Goal: Information Seeking & Learning: Learn about a topic

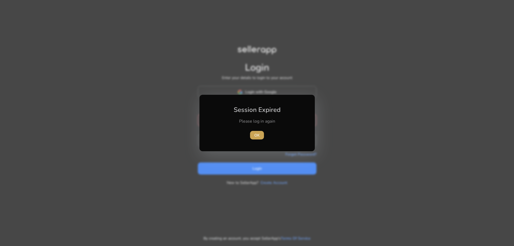
click at [255, 132] on span "button" at bounding box center [257, 135] width 14 height 13
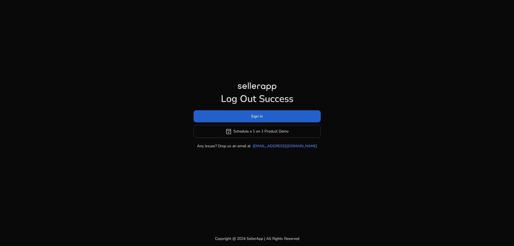
click at [261, 114] on span "Sign In" at bounding box center [257, 116] width 12 height 6
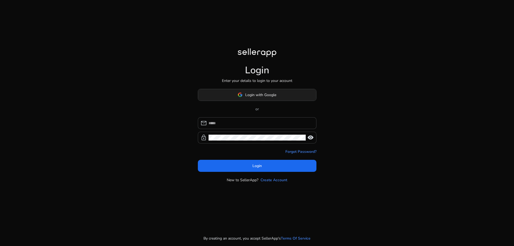
click at [276, 97] on span "Login with Google" at bounding box center [260, 95] width 31 height 6
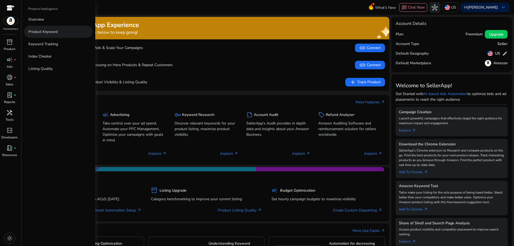
click at [46, 33] on p "Product Keyword" at bounding box center [42, 32] width 29 height 6
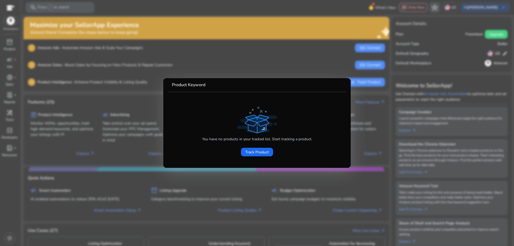
click at [126, 93] on div at bounding box center [257, 123] width 514 height 246
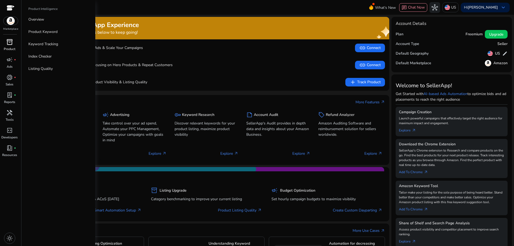
click at [12, 47] on p "Product" at bounding box center [10, 49] width 12 height 5
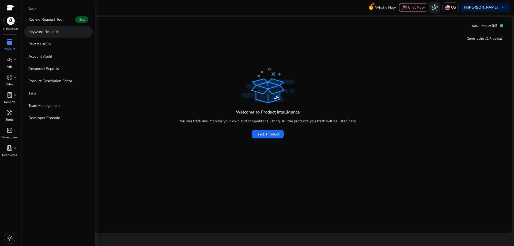
click at [49, 32] on p "Keyword Research" at bounding box center [43, 32] width 31 height 6
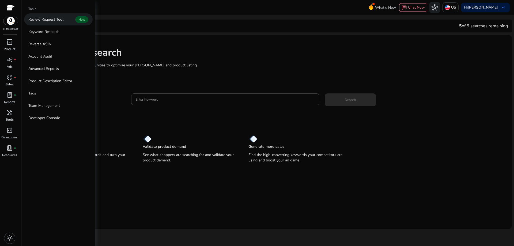
click at [50, 20] on p "Review Request Tool" at bounding box center [45, 20] width 35 height 6
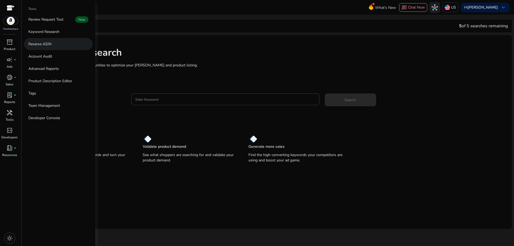
click at [50, 44] on p "Reverse ASIN" at bounding box center [39, 44] width 23 height 6
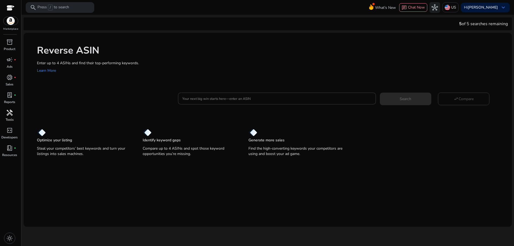
click at [11, 116] on span "handyman" at bounding box center [9, 112] width 6 height 6
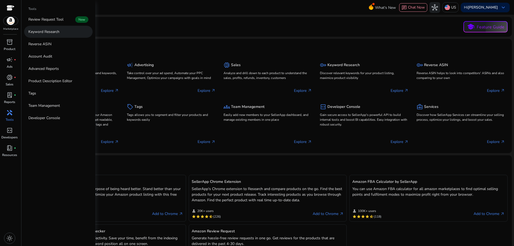
click at [45, 35] on link "Keyword Research" at bounding box center [58, 32] width 69 height 12
